Goal: Check status: Check status

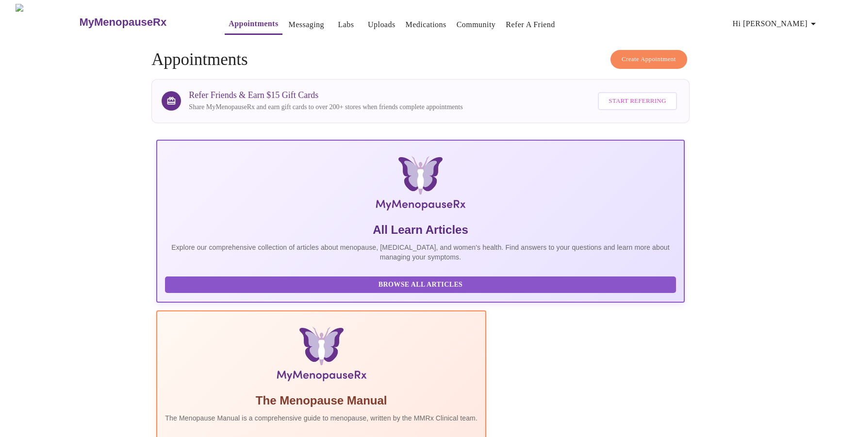
scroll to position [94, 0]
